Goal: Information Seeking & Learning: Find specific page/section

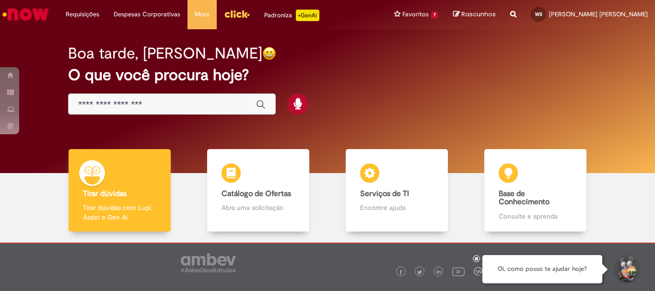
scroll to position [47, 0]
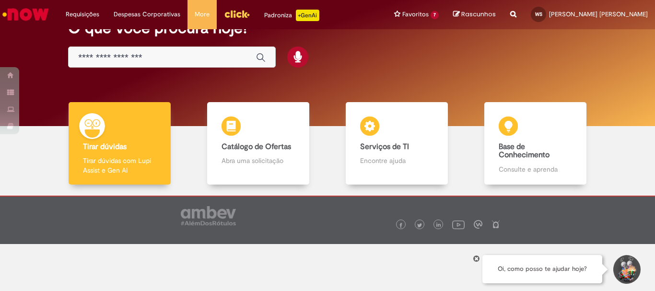
click at [203, 63] on input "Basta digitar aqui" at bounding box center [162, 57] width 168 height 11
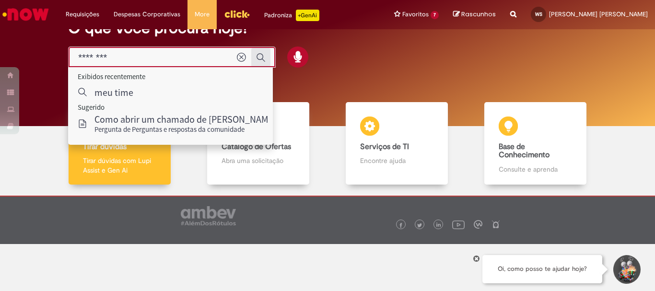
type input "********"
click at [266, 59] on button "Enviar pesquisa" at bounding box center [260, 57] width 19 height 19
